Goal: Information Seeking & Learning: Learn about a topic

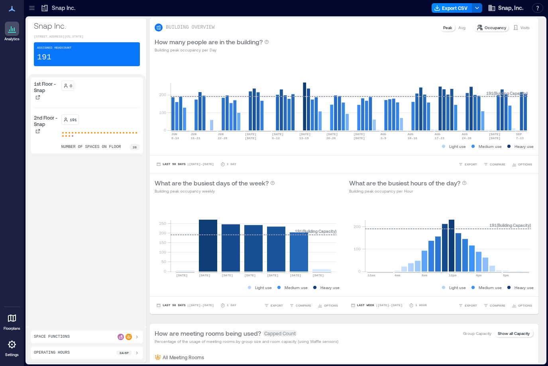
click at [103, 125] on div "191" at bounding box center [100, 119] width 79 height 10
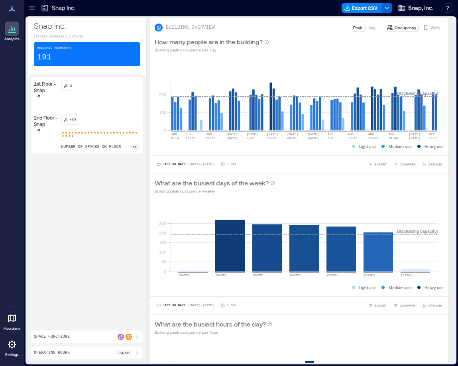
click at [92, 97] on div "0" at bounding box center [100, 89] width 79 height 17
click at [12, 32] on icon at bounding box center [12, 32] width 8 height 1
click at [110, 225] on div "1st Floor - Snap 0 2nd Floor - Snap 191 number of spaces on floor 28" at bounding box center [87, 200] width 112 height 247
click at [29, 8] on icon at bounding box center [32, 8] width 8 height 8
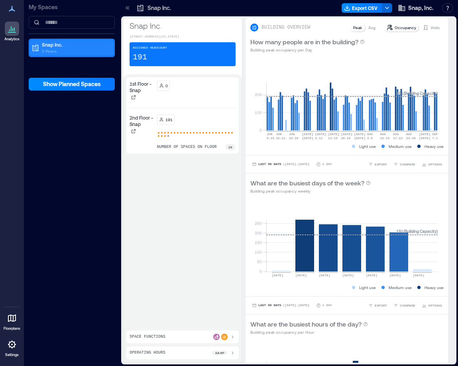
click at [63, 49] on p "2 Floors" at bounding box center [75, 51] width 67 height 6
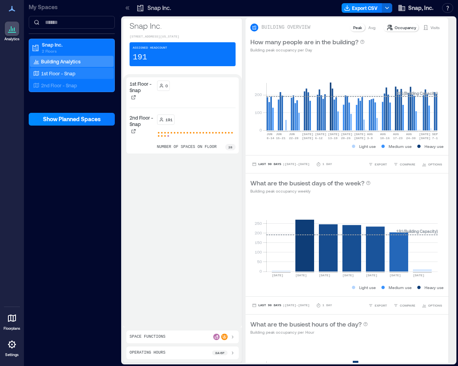
click at [59, 72] on p "1st Floor - Snap" at bounding box center [58, 73] width 34 height 6
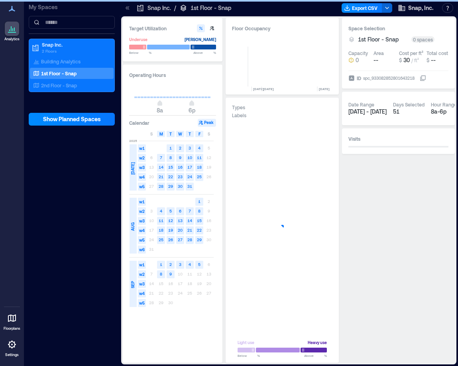
scroll to position [0, 340]
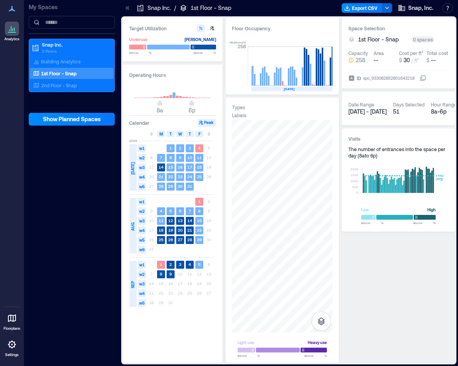
click at [12, 33] on icon at bounding box center [12, 29] width 10 height 10
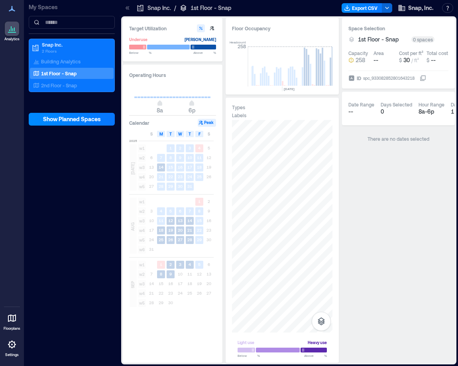
click at [14, 30] on icon at bounding box center [12, 29] width 10 height 10
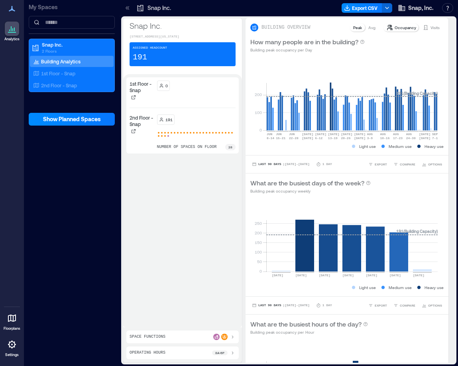
click at [150, 173] on div "1st Floor - Snap 0 2nd Floor - Snap 191 number of spaces on floor 28" at bounding box center [182, 200] width 112 height 247
click at [7, 26] on icon at bounding box center [12, 29] width 10 height 10
click at [13, 23] on div at bounding box center [12, 29] width 14 height 14
click at [12, 11] on icon at bounding box center [12, 9] width 10 height 10
click at [78, 187] on div "My Spaces Snap Inc. 2 Floors Building Analytics 1st Floor - Snap 2nd Floor - Sn…" at bounding box center [72, 183] width 96 height 366
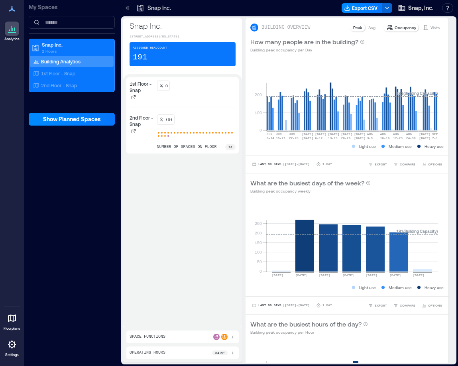
click at [217, 143] on div "191 number of spaces on floor 28" at bounding box center [196, 132] width 79 height 36
